Goal: Task Accomplishment & Management: Use online tool/utility

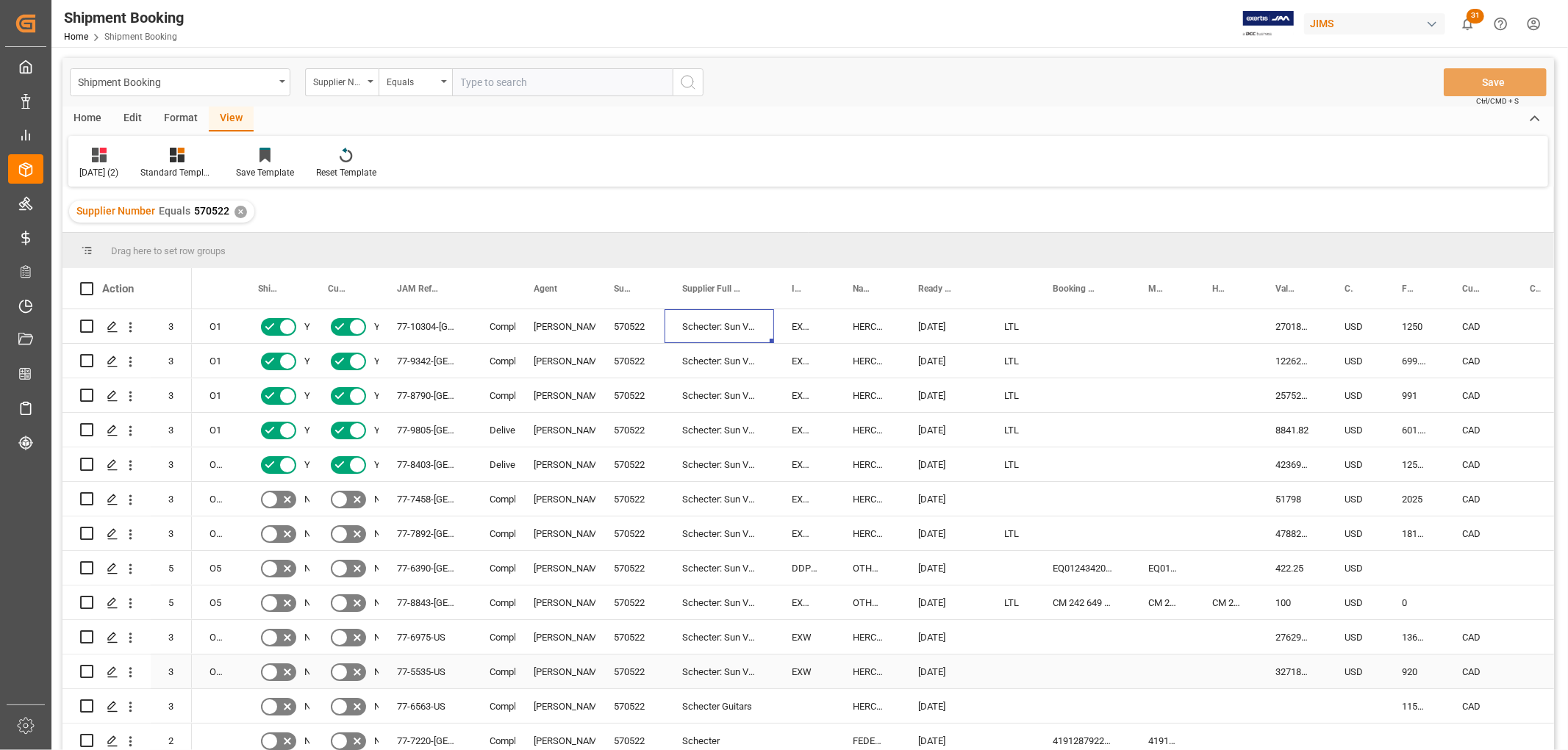
click at [1001, 669] on div "Press SPACE to select this row." at bounding box center [1011, 671] width 48 height 33
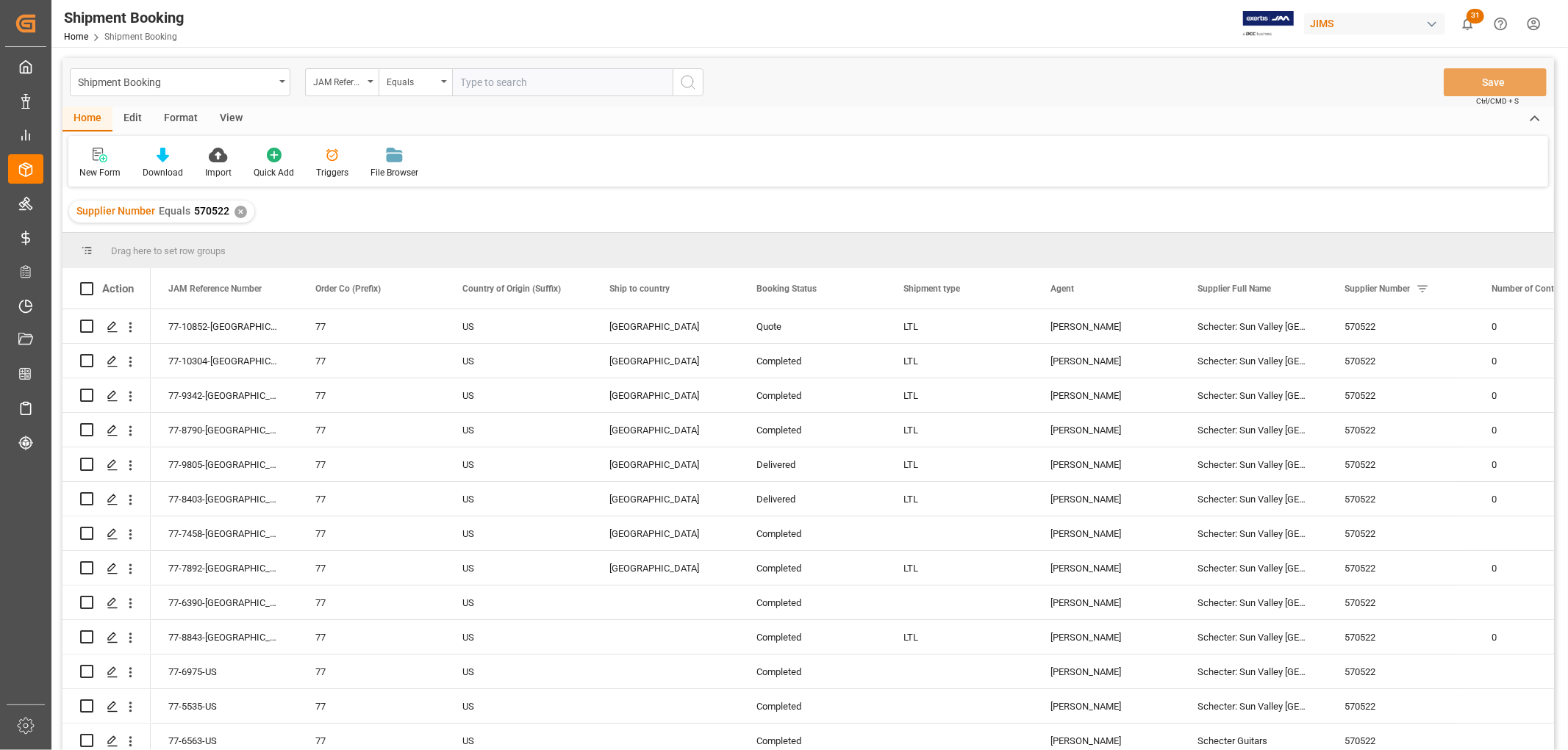
click at [230, 118] on div "View" at bounding box center [231, 119] width 45 height 25
click at [85, 169] on div "Default" at bounding box center [94, 172] width 29 height 13
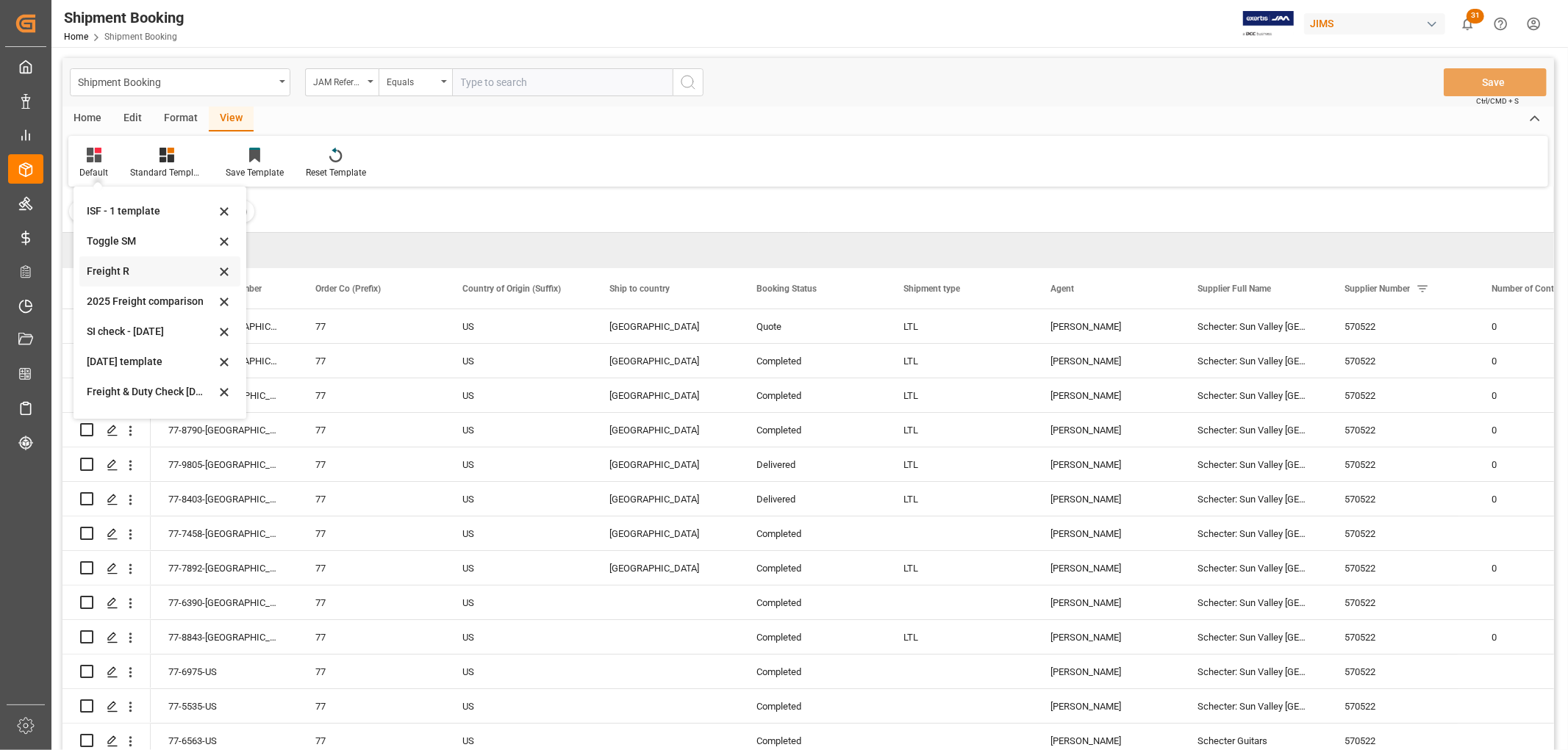
scroll to position [111, 0]
click at [118, 398] on div "[DATE] (2)" at bounding box center [150, 398] width 129 height 16
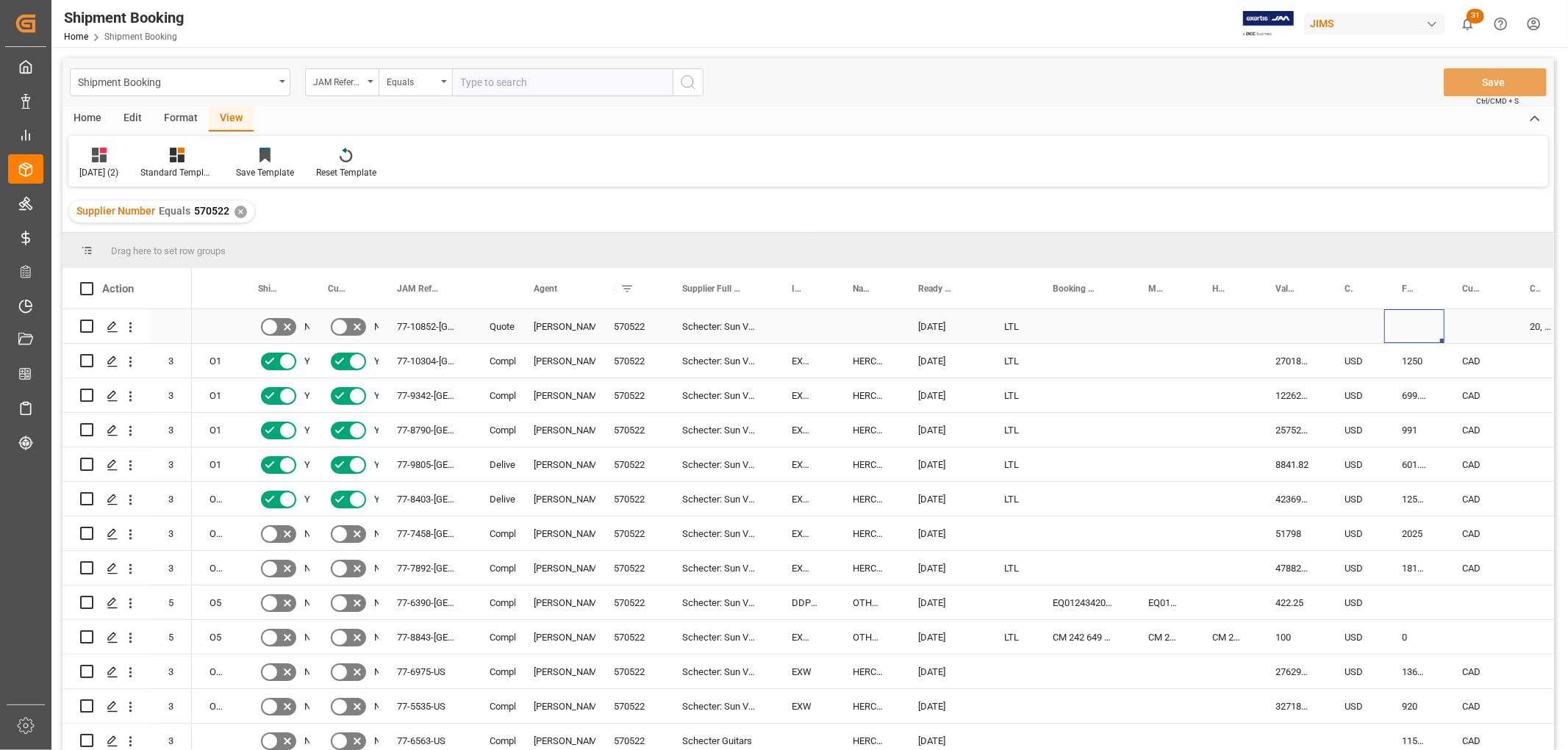
click at [1402, 320] on div "Press SPACE to select this row." at bounding box center [1414, 326] width 60 height 33
click at [1432, 322] on div "Press SPACE to select this row." at bounding box center [1414, 335] width 60 height 51
click at [1411, 326] on input "Press SPACE to select this row." at bounding box center [1414, 335] width 37 height 28
type input "717.15"
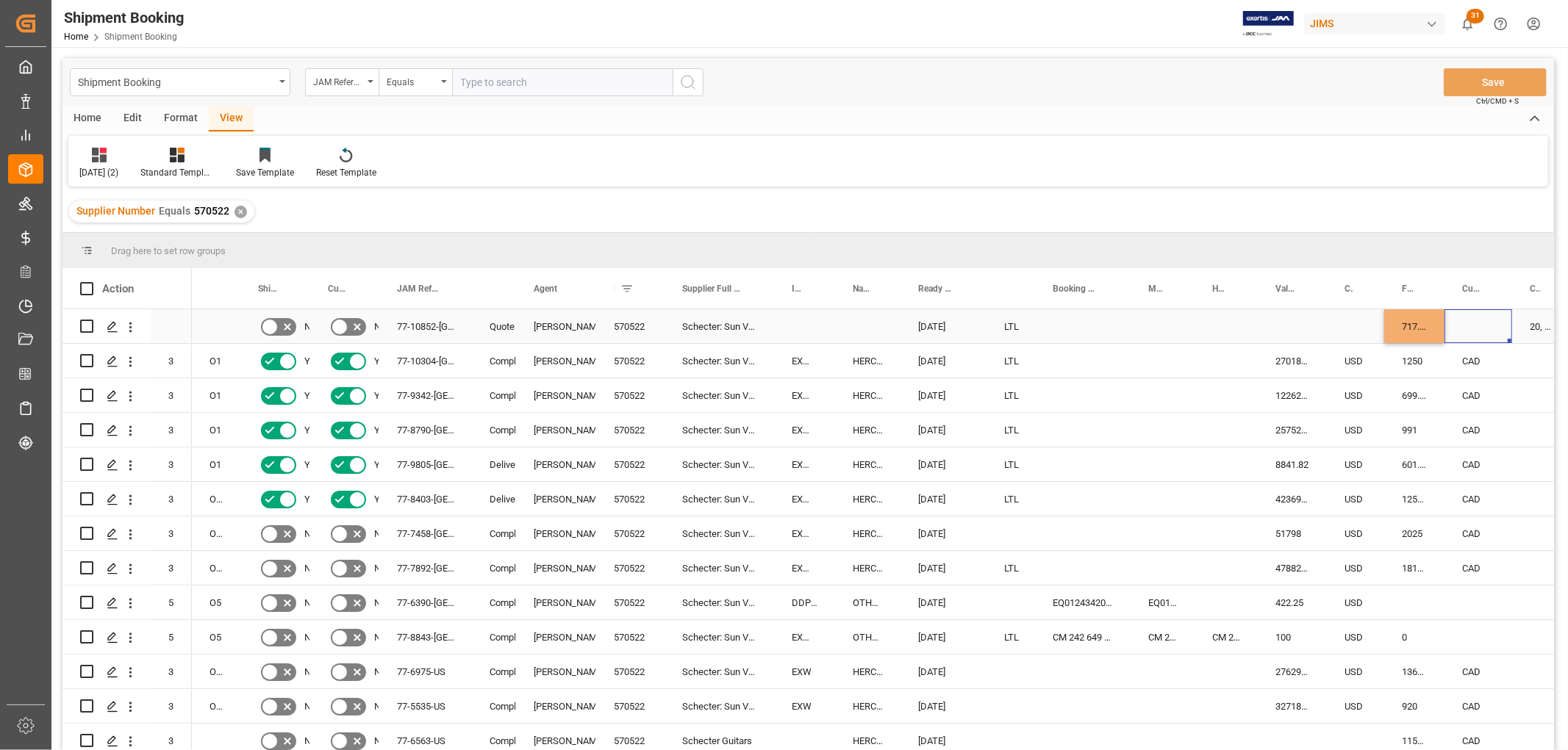
click at [1471, 326] on div "Press SPACE to select this row." at bounding box center [1478, 326] width 68 height 33
click at [1480, 319] on div "Press SPACE to select this row." at bounding box center [1478, 326] width 68 height 33
click at [1430, 328] on div "717.15" at bounding box center [1414, 326] width 60 height 33
click at [1429, 327] on div "717.15" at bounding box center [1414, 326] width 60 height 33
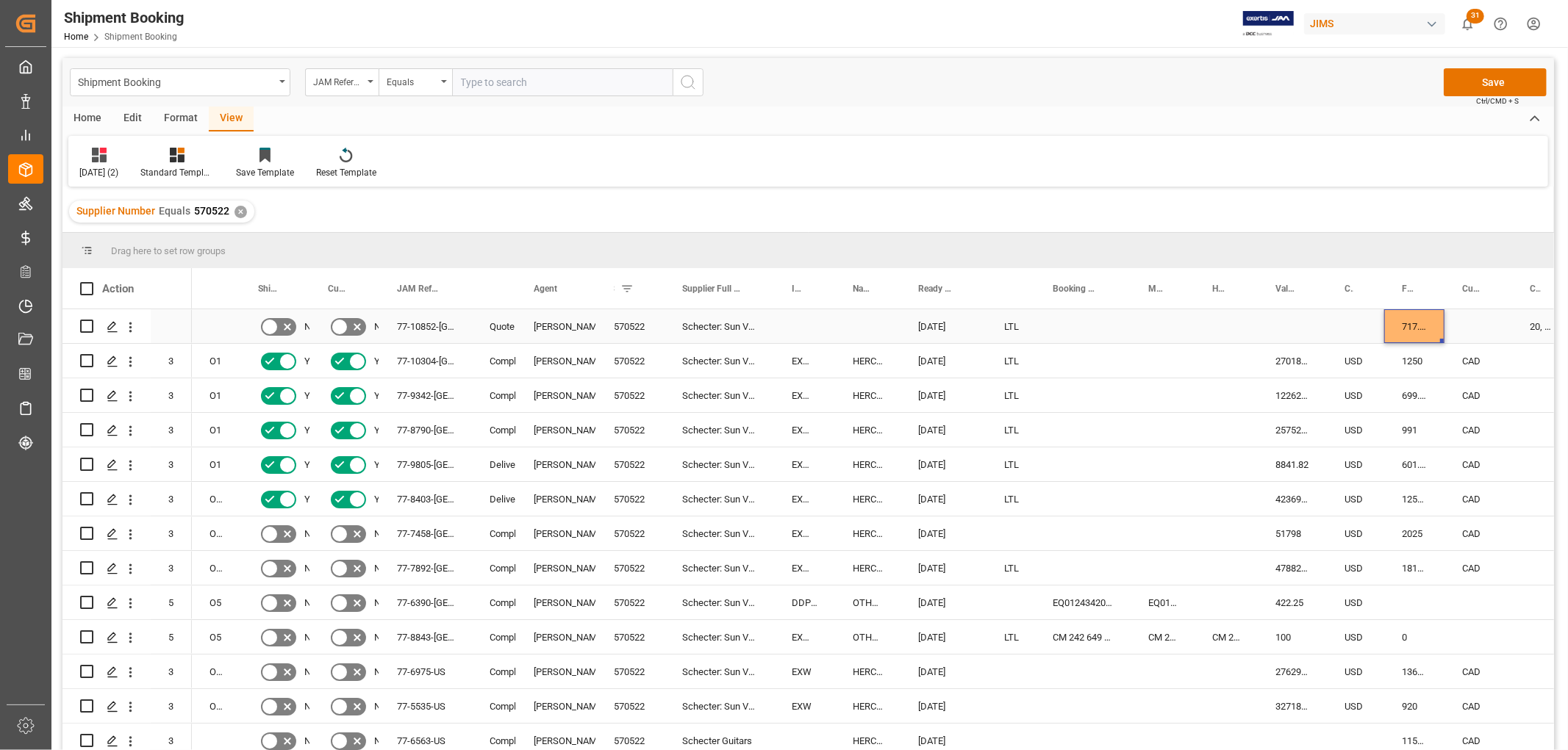
click at [1429, 327] on div "717.15" at bounding box center [1414, 326] width 60 height 33
drag, startPoint x: 1425, startPoint y: 333, endPoint x: 1378, endPoint y: 333, distance: 47.0
type input "71815"
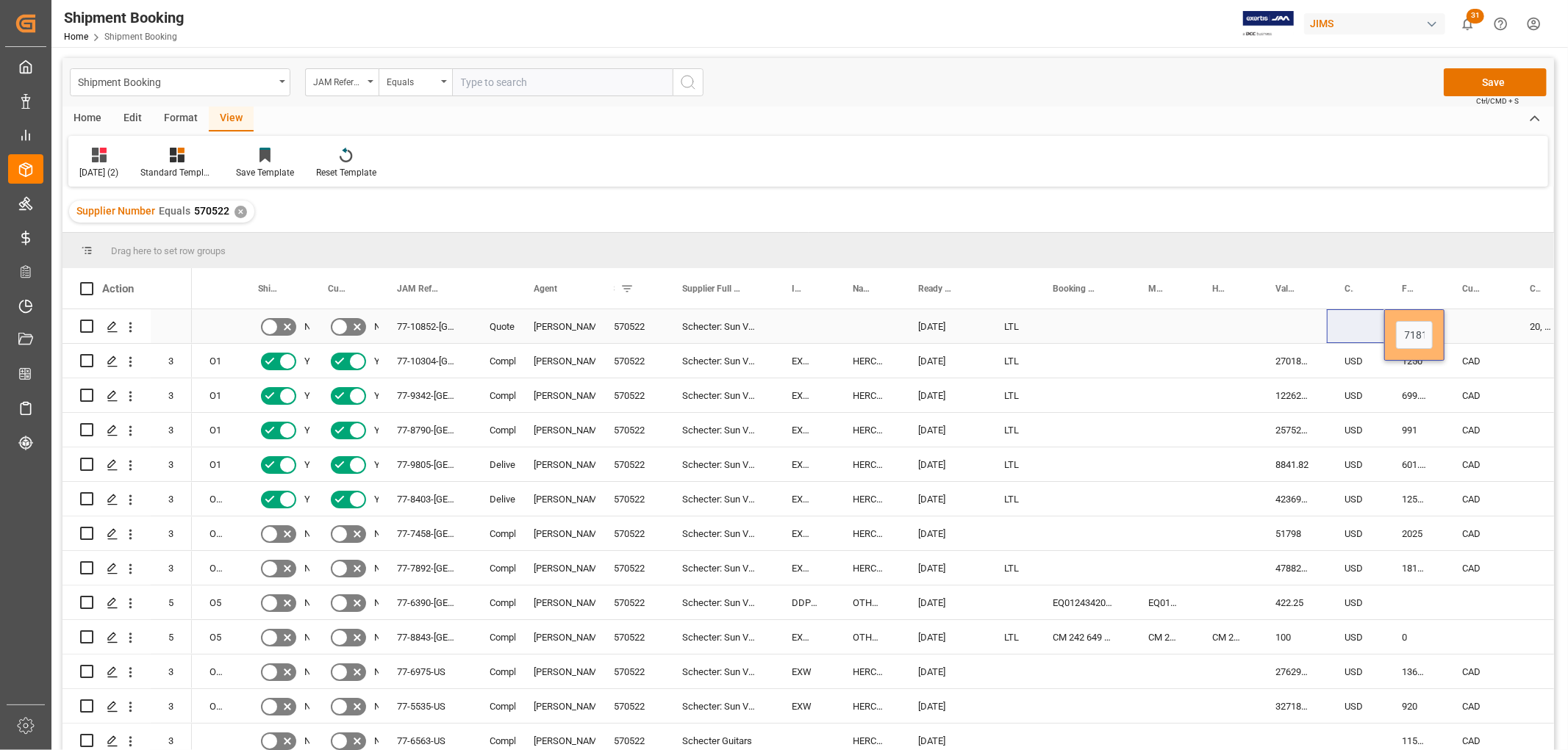
click at [1471, 332] on div "Press SPACE to select this row." at bounding box center [1478, 326] width 68 height 33
click at [1468, 325] on div "Press SPACE to select this row." at bounding box center [1478, 326] width 68 height 33
click at [1469, 339] on input "Press SPACE to select this row." at bounding box center [1478, 335] width 44 height 28
type input "CAD"
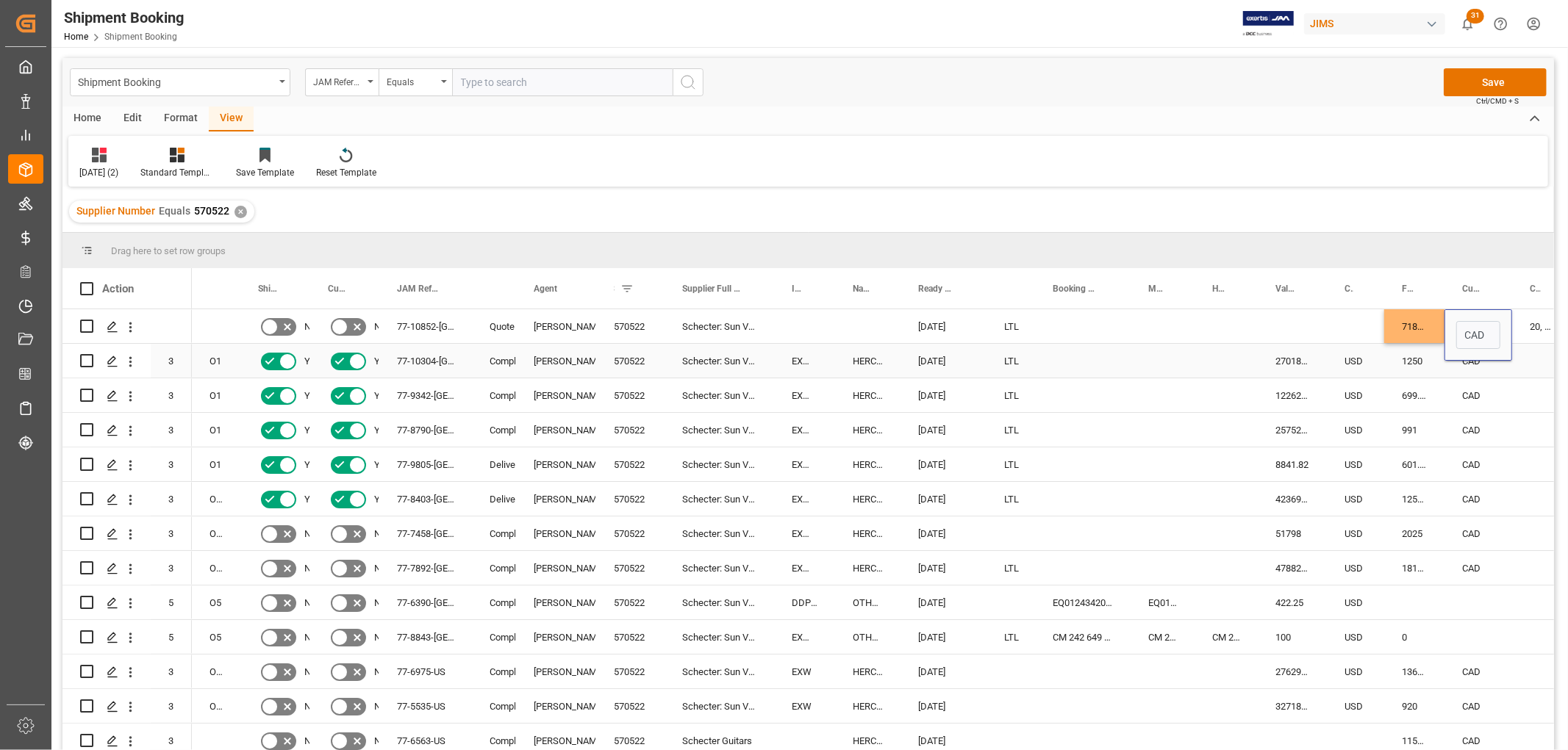
click at [1243, 377] on div "Press SPACE to select this row." at bounding box center [1226, 361] width 63 height 33
click at [1195, 318] on div "Press SPACE to select this row." at bounding box center [1226, 326] width 63 height 33
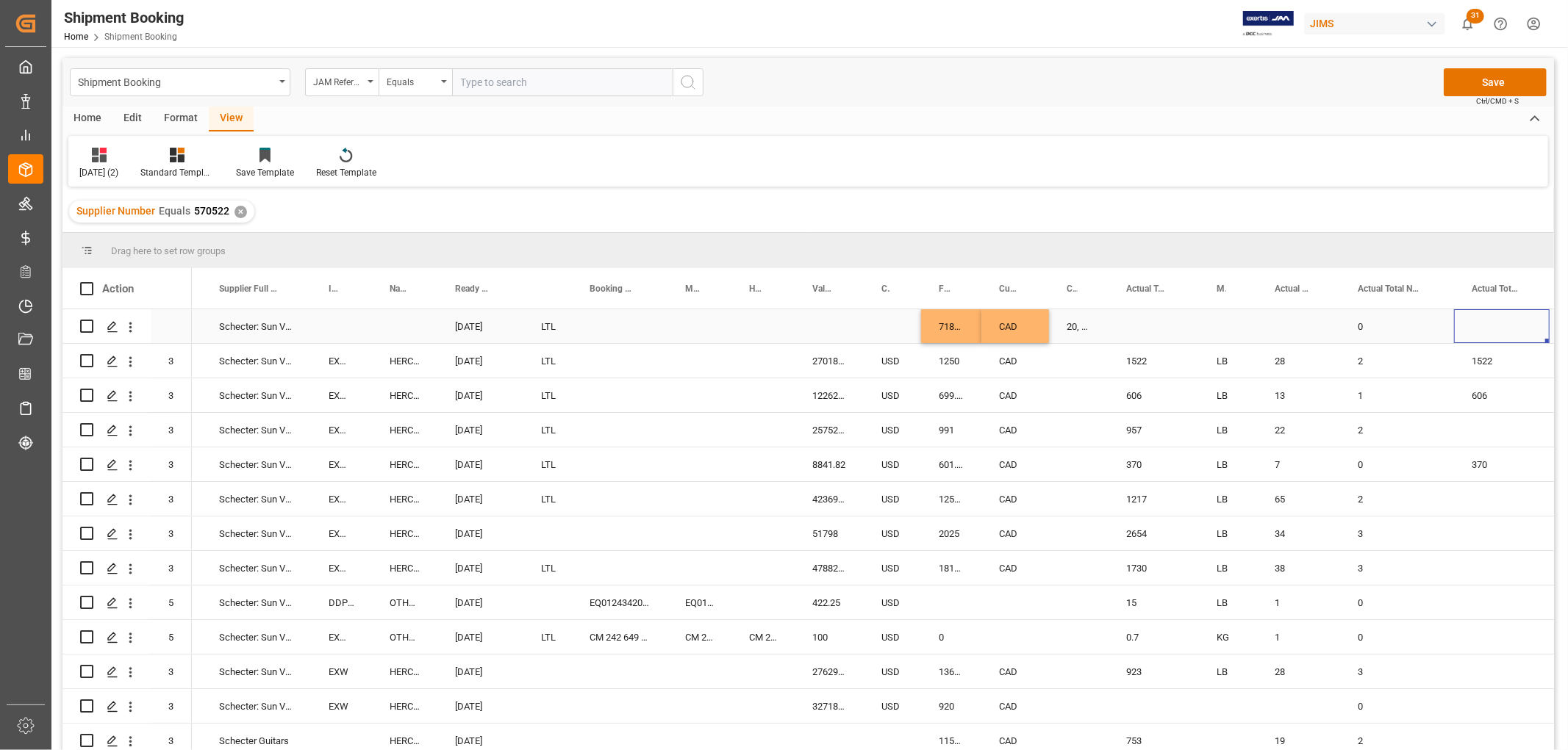
scroll to position [0, 463]
click at [1156, 322] on div "Press SPACE to select this row." at bounding box center [1154, 326] width 90 height 33
click at [1158, 332] on input "Press SPACE to select this row." at bounding box center [1154, 335] width 67 height 28
type input "559"
click at [1238, 318] on div "Press SPACE to select this row." at bounding box center [1228, 326] width 58 height 33
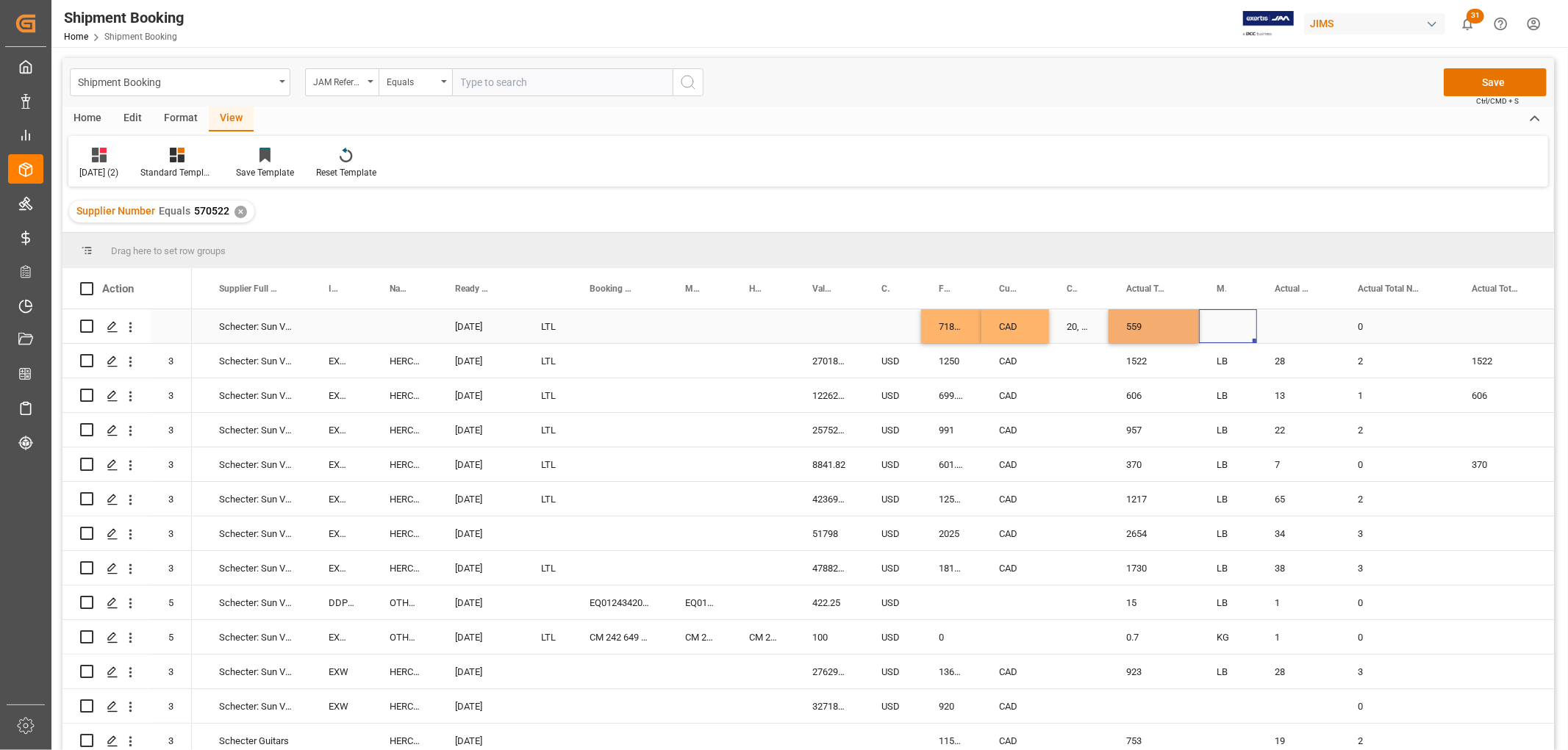
click at [1238, 318] on div "Press SPACE to select this row." at bounding box center [1228, 326] width 58 height 33
click at [1234, 333] on polyline "open menu" at bounding box center [1230, 336] width 9 height 5
click at [1231, 424] on div "LB" at bounding box center [1228, 428] width 33 height 51
type input "LB"
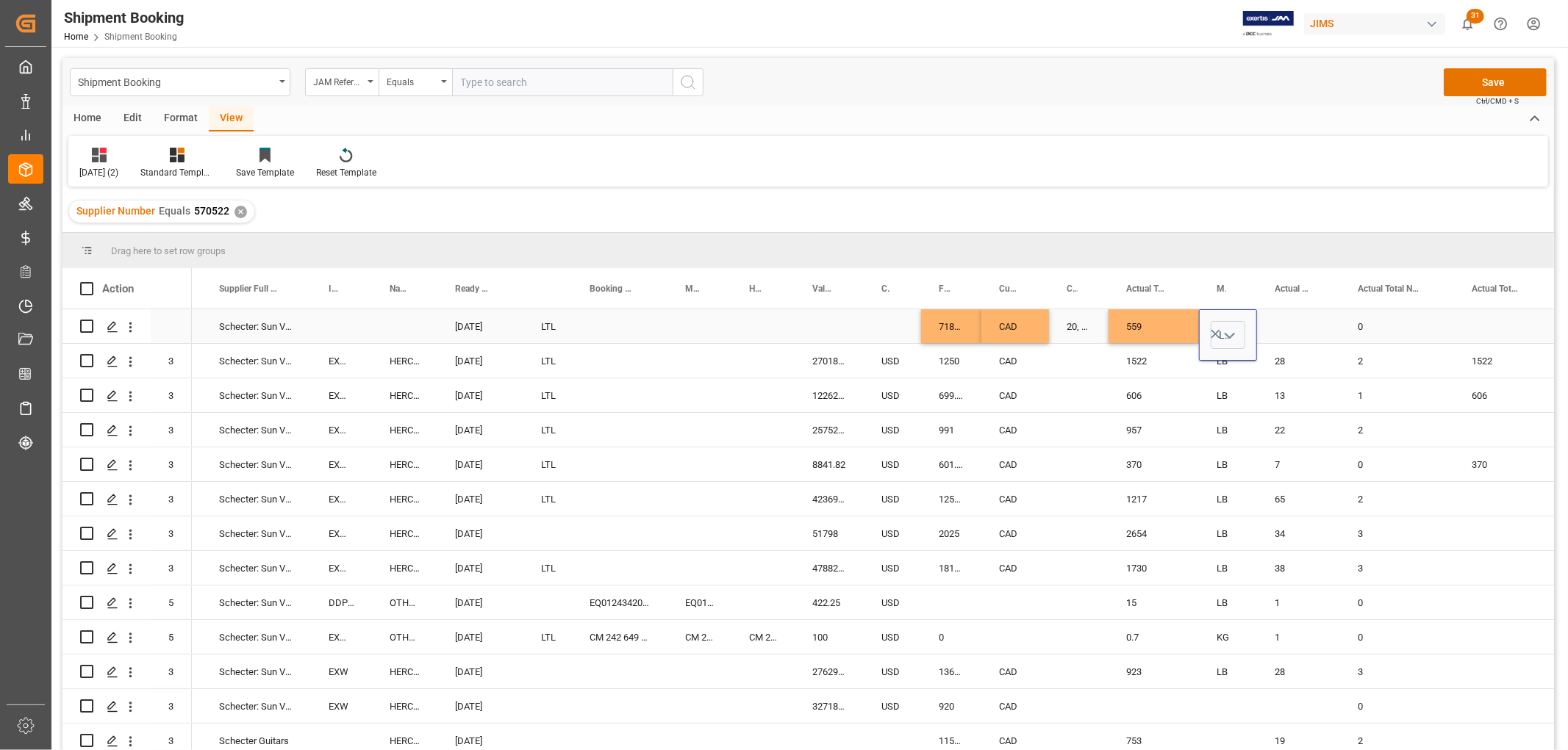
click at [1275, 322] on div "Press SPACE to select this row." at bounding box center [1298, 326] width 83 height 33
click at [1280, 333] on input "Press SPACE to select this row." at bounding box center [1298, 335] width 59 height 28
type input "10"
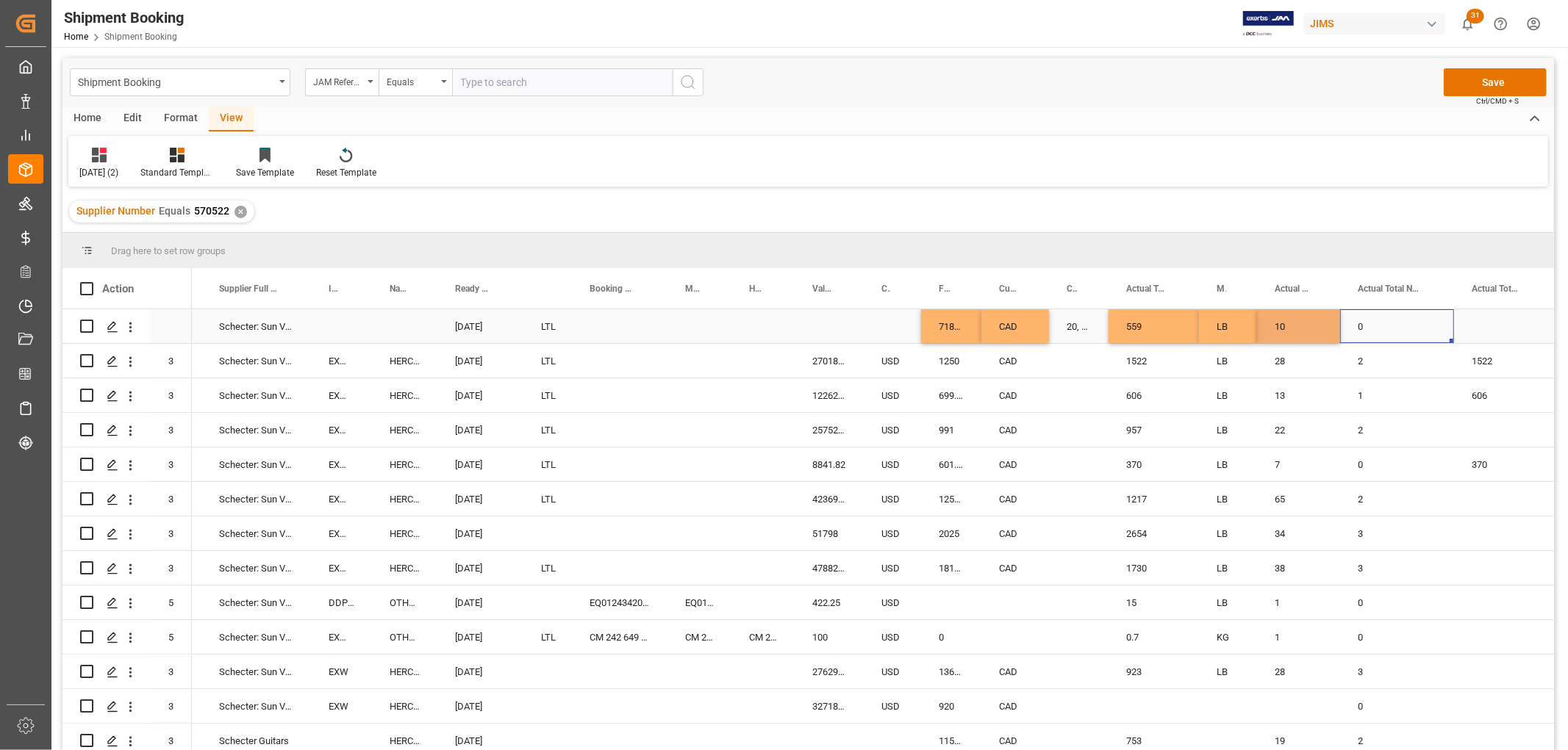
click at [1391, 311] on div "0" at bounding box center [1397, 326] width 114 height 33
click at [1397, 314] on div "0" at bounding box center [1397, 326] width 114 height 33
click at [1391, 325] on div "0" at bounding box center [1397, 326] width 114 height 33
drag, startPoint x: 1383, startPoint y: 331, endPoint x: 1336, endPoint y: 333, distance: 47.0
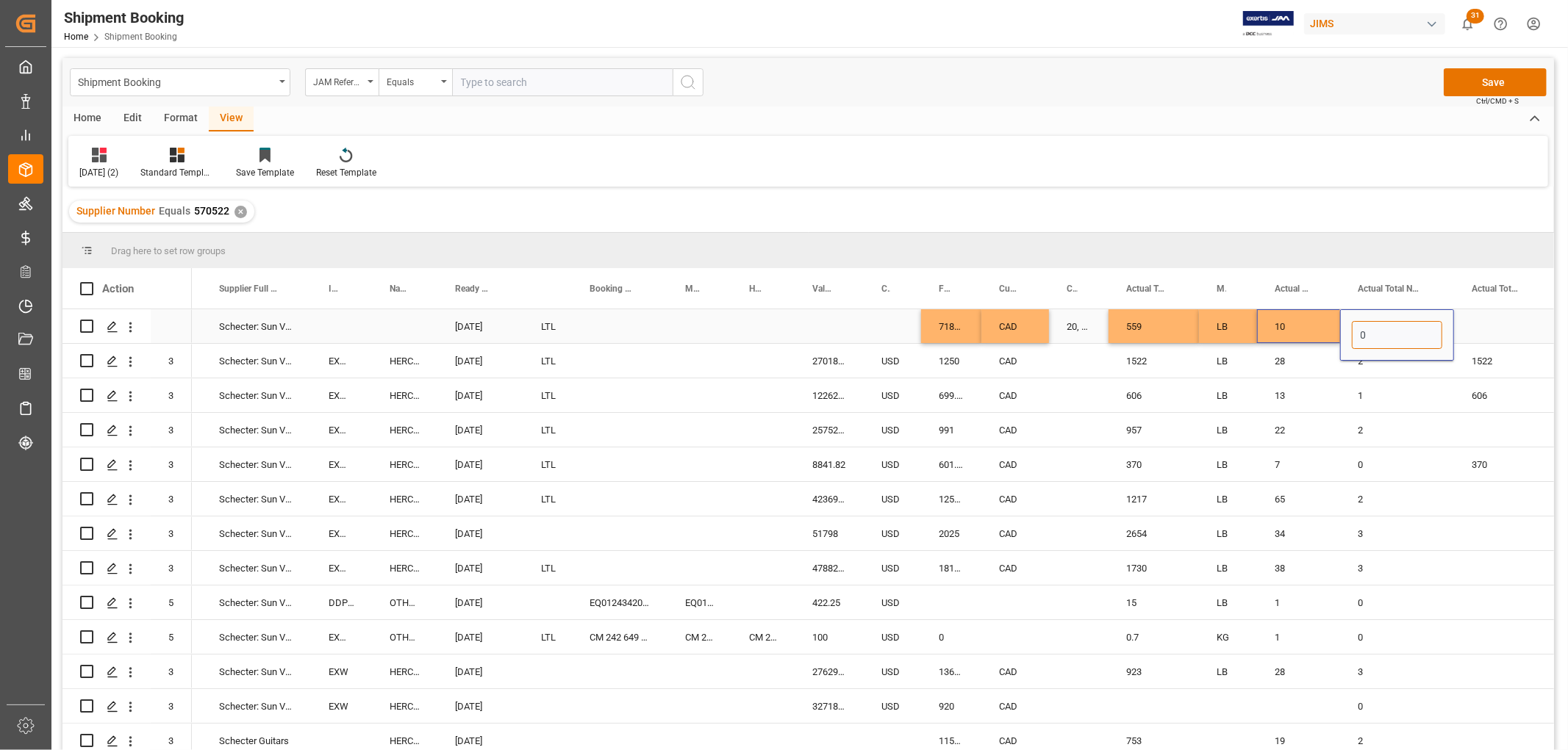
type input "1"
click at [1295, 371] on div "28" at bounding box center [1298, 361] width 83 height 33
click at [1504, 81] on button "Save" at bounding box center [1496, 83] width 103 height 28
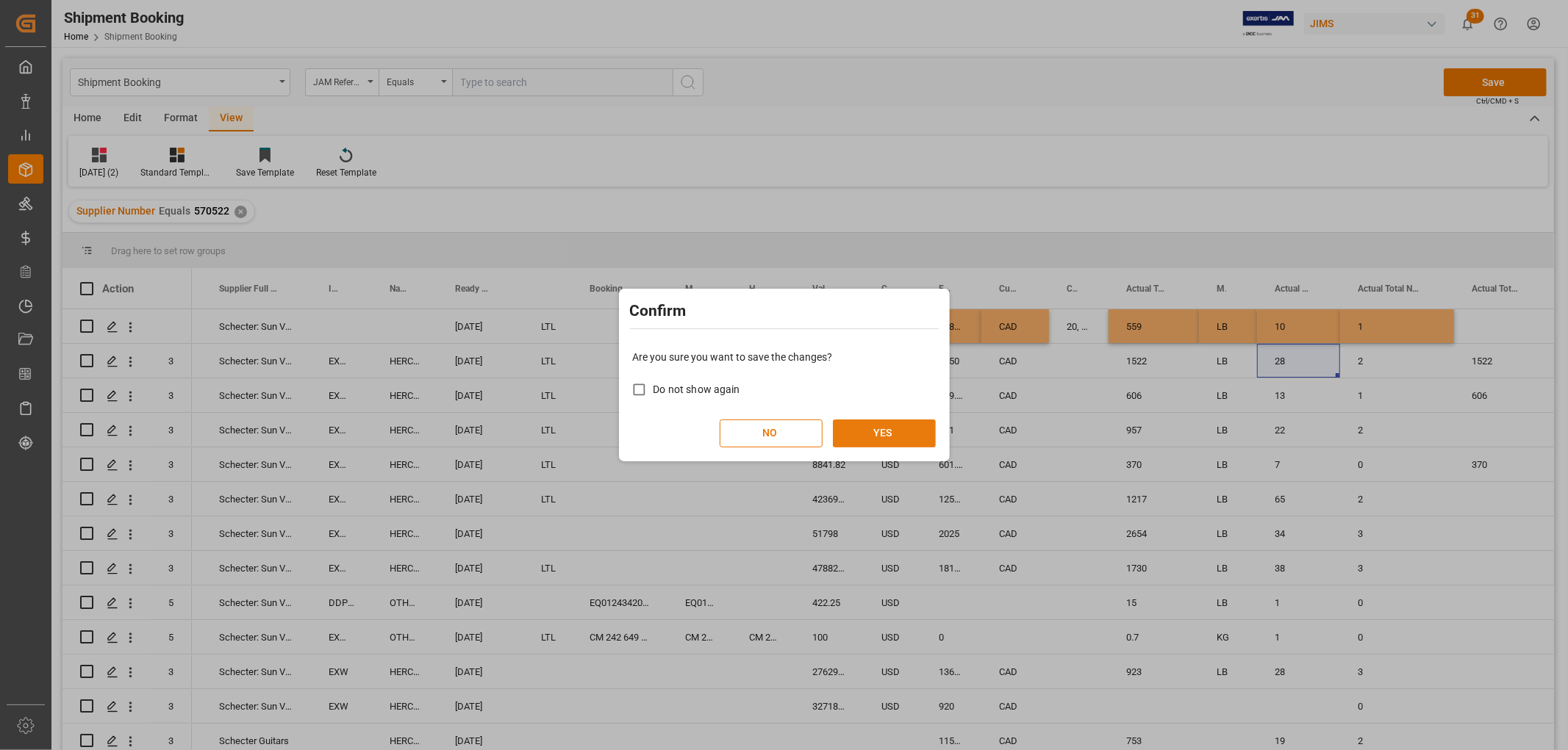
click at [887, 434] on button "YES" at bounding box center [885, 434] width 103 height 28
